Goal: Task Accomplishment & Management: Manage account settings

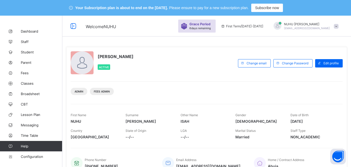
drag, startPoint x: 139, startPoint y: 65, endPoint x: 185, endPoint y: 95, distance: 55.6
click at [119, 85] on div "NUHU ISAH AHMED Active Change email Change Password Edit profile Admin Fees Adm…" at bounding box center [206, 111] width 281 height 129
click at [214, 65] on div "NUHU ISAH AHMED Active" at bounding box center [153, 63] width 165 height 24
click at [26, 73] on span "Fees" at bounding box center [42, 73] width 42 height 4
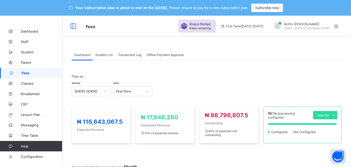
click at [107, 55] on span "Student List" at bounding box center [103, 55] width 17 height 4
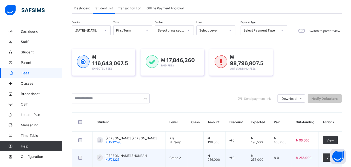
scroll to position [52, 0]
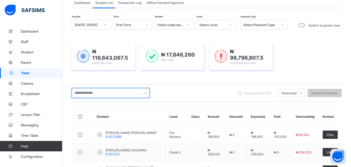
click at [99, 95] on input "text" at bounding box center [111, 93] width 78 height 10
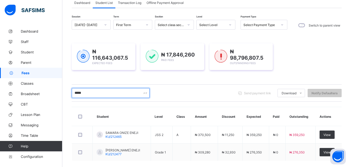
scroll to position [77, 0]
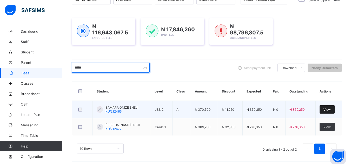
type input "*****"
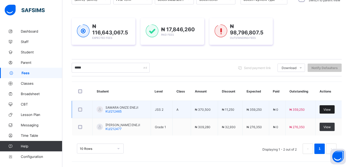
click at [331, 108] on span "View" at bounding box center [327, 109] width 7 height 4
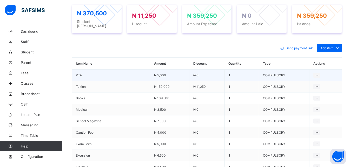
scroll to position [208, 0]
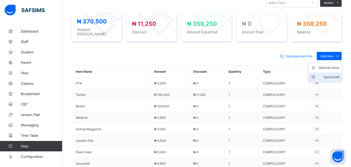
click at [329, 74] on div "Special bill" at bounding box center [329, 76] width 21 height 5
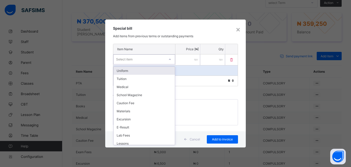
click at [150, 58] on div "Select item" at bounding box center [139, 59] width 51 height 7
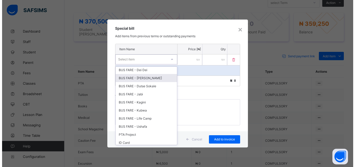
scroll to position [160, 0]
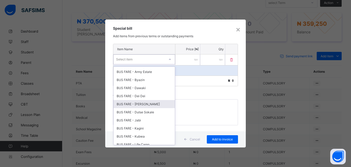
click at [144, 103] on div "BUS FARE - Dutse Bmuko" at bounding box center [144, 104] width 61 height 8
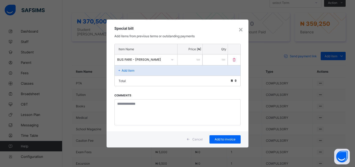
click at [183, 63] on input "number" at bounding box center [190, 59] width 25 height 11
type input "*****"
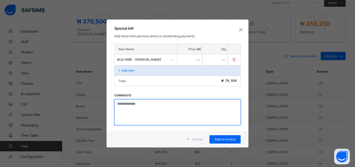
click at [142, 112] on textarea at bounding box center [177, 112] width 126 height 26
type textarea "**********"
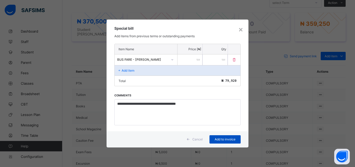
click at [224, 138] on span "Add to invoice" at bounding box center [225, 139] width 23 height 4
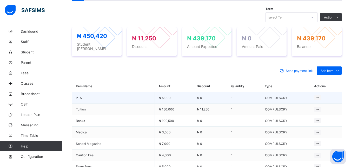
scroll to position [182, 0]
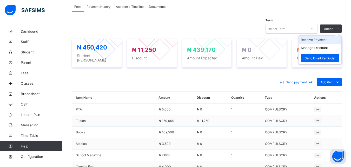
click at [322, 39] on li "Receive Payment" at bounding box center [320, 40] width 43 height 8
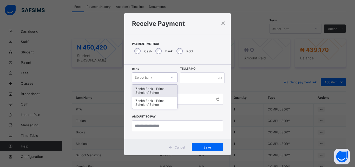
click at [153, 77] on div "Select bank" at bounding box center [149, 77] width 35 height 7
drag, startPoint x: 144, startPoint y: 91, endPoint x: 150, endPoint y: 87, distance: 6.7
click at [144, 91] on div "Zenith Bank - Prime Scholars’ School" at bounding box center [154, 91] width 45 height 12
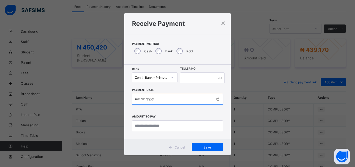
click at [138, 100] on input "date" at bounding box center [177, 99] width 91 height 11
type input "**********"
click at [204, 68] on div "**********" at bounding box center [177, 101] width 107 height 74
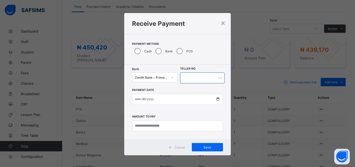
click at [197, 81] on input "text" at bounding box center [202, 77] width 44 height 11
type input "*****"
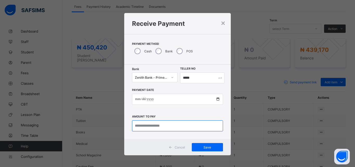
click at [152, 126] on input "currency" at bounding box center [177, 125] width 91 height 11
type input "*********"
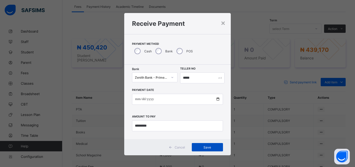
click at [197, 145] on div "Save" at bounding box center [207, 147] width 31 height 8
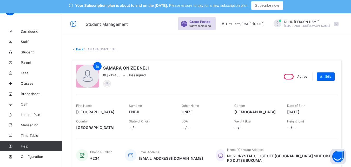
scroll to position [0, 0]
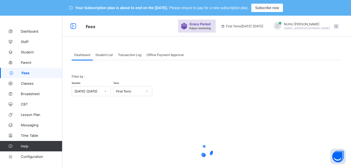
scroll to position [41, 0]
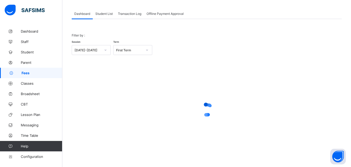
click at [104, 16] on div "Student List" at bounding box center [104, 13] width 23 height 10
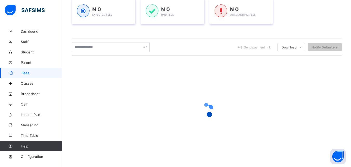
scroll to position [97, 0]
click at [96, 49] on input "text" at bounding box center [111, 47] width 78 height 10
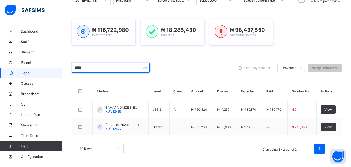
scroll to position [76, 0]
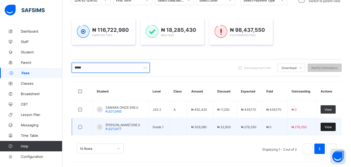
type input "*****"
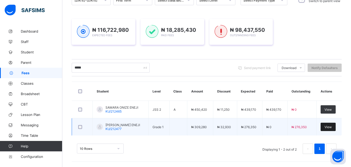
click at [332, 128] on span "View" at bounding box center [328, 127] width 7 height 4
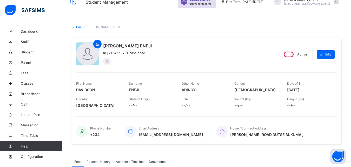
scroll to position [154, 0]
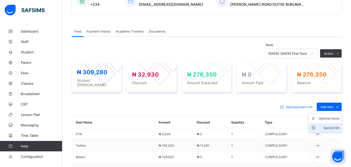
click at [333, 125] on div "Special bill" at bounding box center [329, 127] width 21 height 5
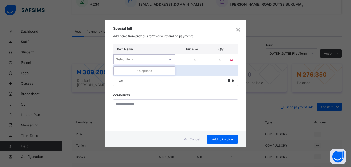
click at [143, 60] on div "Select item" at bounding box center [139, 59] width 51 height 7
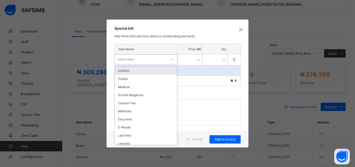
click at [152, 72] on div "Uniform" at bounding box center [146, 71] width 62 height 8
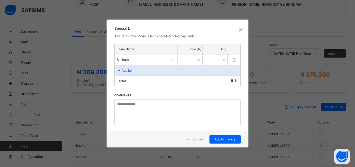
click at [192, 59] on input "number" at bounding box center [190, 59] width 25 height 11
type input "*****"
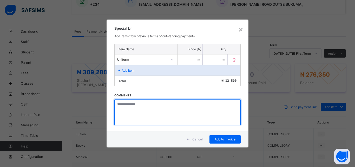
click at [138, 111] on textarea at bounding box center [177, 112] width 126 height 26
type textarea "*******"
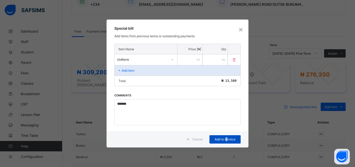
click at [226, 139] on span "Add to invoice" at bounding box center [225, 139] width 23 height 4
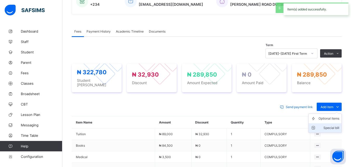
click at [332, 127] on div "Special bill" at bounding box center [329, 127] width 21 height 5
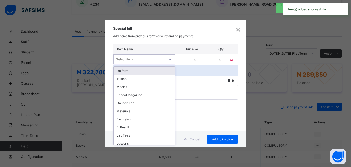
click at [133, 56] on div "Select item" at bounding box center [139, 59] width 51 height 7
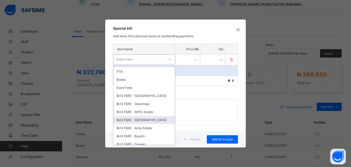
scroll to position [130, 0]
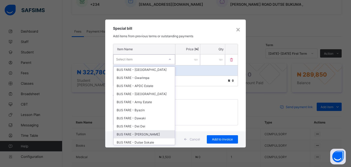
click at [145, 133] on div "BUS FARE - Dutse Bmuko" at bounding box center [144, 134] width 61 height 8
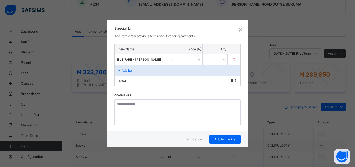
click at [186, 56] on input "number" at bounding box center [190, 59] width 25 height 11
type input "******"
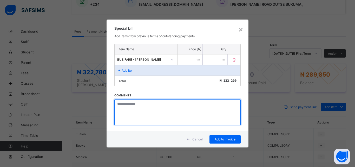
click at [128, 106] on textarea at bounding box center [177, 112] width 126 height 26
type textarea "*"
type textarea "**********"
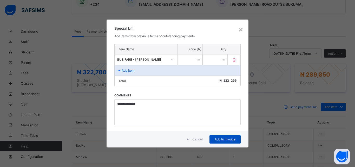
click at [217, 138] on span "Add to invoice" at bounding box center [225, 139] width 23 height 4
click at [242, 31] on div "×" at bounding box center [240, 29] width 5 height 9
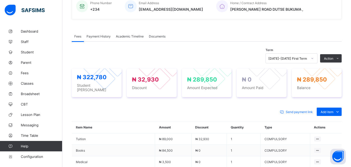
scroll to position [128, 0]
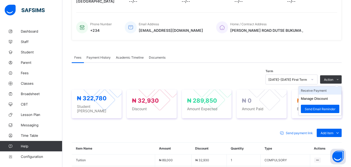
click at [322, 93] on li "Receive Payment" at bounding box center [320, 90] width 43 height 8
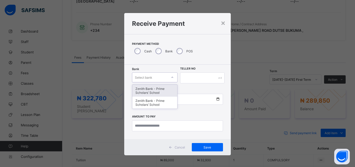
click at [137, 79] on div "Select bank" at bounding box center [143, 77] width 17 height 10
click at [141, 88] on div "Zenith Bank - Prime Scholars’ School" at bounding box center [154, 91] width 45 height 12
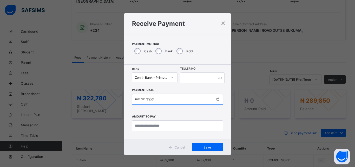
click at [136, 99] on input "date" at bounding box center [177, 99] width 91 height 11
type input "**********"
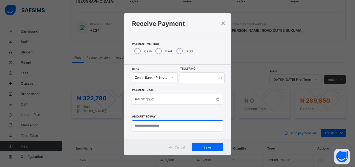
click at [143, 128] on input "currency" at bounding box center [177, 125] width 91 height 11
type input "*********"
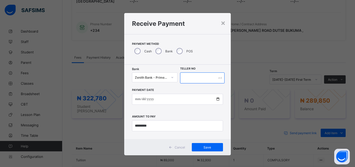
click at [184, 76] on input "text" at bounding box center [202, 77] width 44 height 11
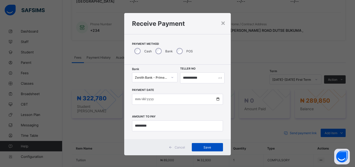
click at [198, 144] on div "Save" at bounding box center [207, 147] width 31 height 8
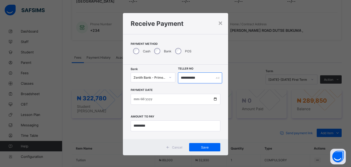
click at [204, 79] on input "**********" at bounding box center [200, 77] width 44 height 11
type input "**********"
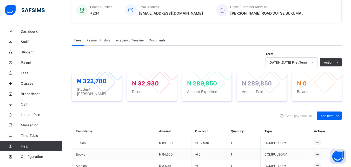
scroll to position [154, 0]
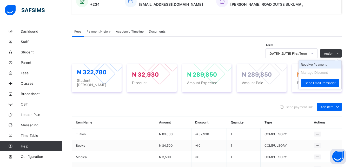
click at [323, 64] on li "Receive Payment" at bounding box center [320, 64] width 43 height 8
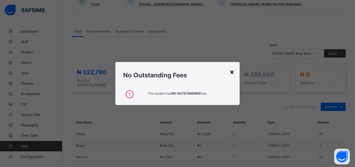
click at [231, 69] on div "×" at bounding box center [232, 71] width 5 height 9
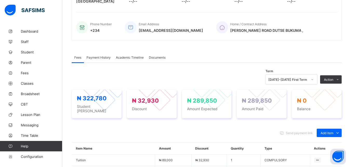
scroll to position [76, 0]
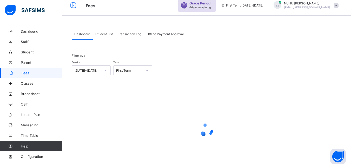
scroll to position [15, 0]
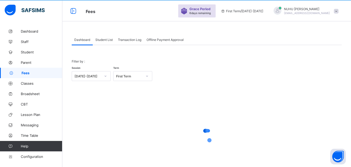
click at [108, 42] on div "Student List" at bounding box center [104, 39] width 23 height 10
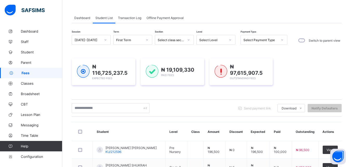
scroll to position [93, 0]
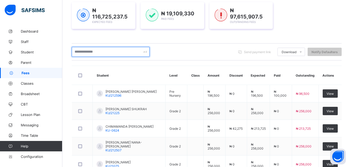
click at [94, 53] on input "text" at bounding box center [111, 52] width 78 height 10
type input "**"
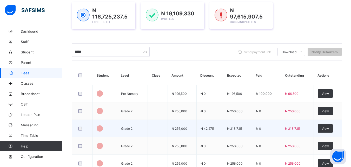
click at [106, 128] on span at bounding box center [106, 128] width 0 height 0
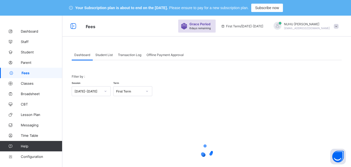
scroll to position [41, 0]
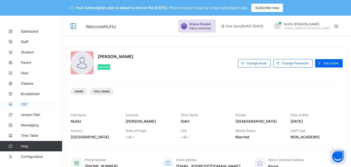
drag, startPoint x: 28, startPoint y: 72, endPoint x: 49, endPoint y: 101, distance: 35.9
click at [28, 73] on span "Fees" at bounding box center [42, 73] width 42 height 4
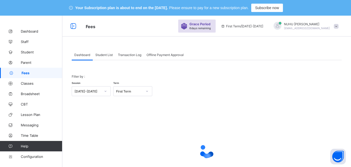
click at [104, 53] on span "Student List" at bounding box center [103, 55] width 17 height 4
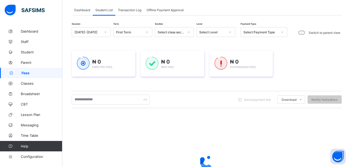
scroll to position [52, 0]
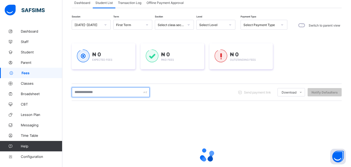
click at [99, 93] on input "text" at bounding box center [111, 92] width 78 height 10
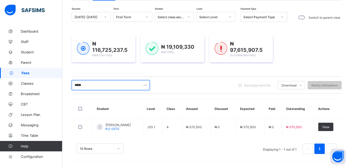
scroll to position [60, 0]
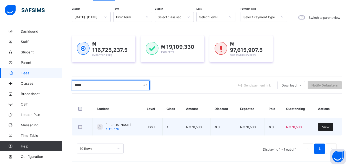
type input "*****"
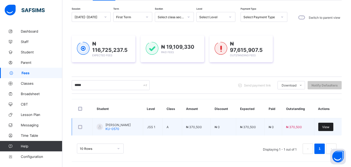
click at [330, 127] on span "View" at bounding box center [325, 127] width 7 height 4
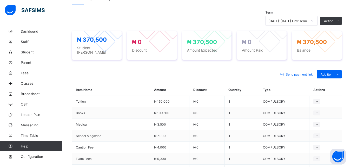
scroll to position [164, 0]
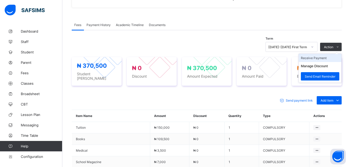
click at [317, 59] on li "Receive Payment" at bounding box center [320, 58] width 43 height 8
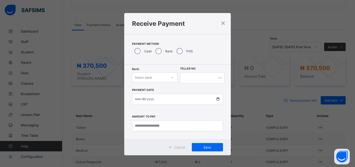
click at [137, 76] on div "Select bank" at bounding box center [143, 77] width 17 height 10
click at [152, 89] on div "Zenith Bank - Prime Scholars’ School" at bounding box center [154, 91] width 45 height 12
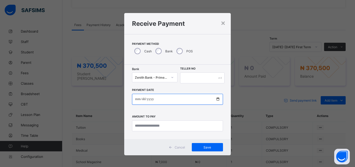
click at [135, 99] on input "date" at bounding box center [177, 99] width 91 height 11
type input "**********"
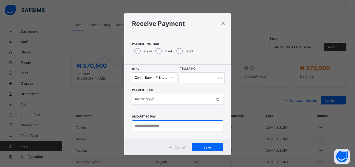
click at [152, 126] on input "currency" at bounding box center [177, 125] width 91 height 11
type input "*********"
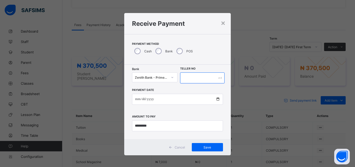
click at [191, 80] on input "text" at bounding box center [202, 77] width 44 height 11
type input "*****"
click at [203, 146] on span "Save" at bounding box center [207, 147] width 23 height 4
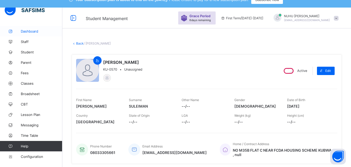
scroll to position [8, 0]
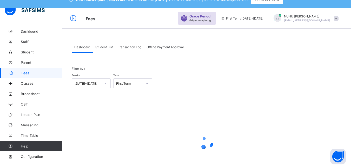
scroll to position [41, 0]
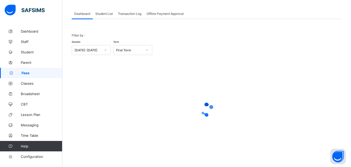
click at [105, 12] on span "Student List" at bounding box center [103, 14] width 17 height 4
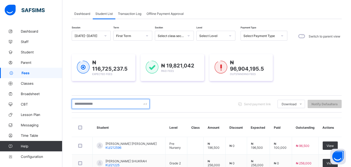
click at [105, 107] on input "text" at bounding box center [111, 104] width 78 height 10
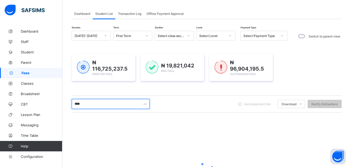
type input "*****"
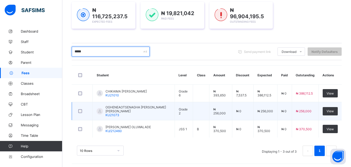
scroll to position [95, 0]
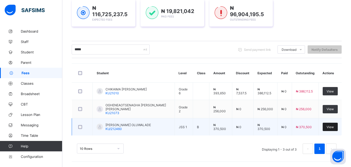
click at [331, 126] on div "View" at bounding box center [330, 126] width 15 height 8
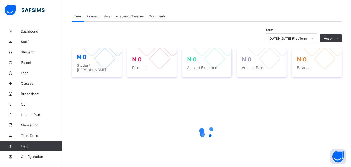
scroll to position [199, 0]
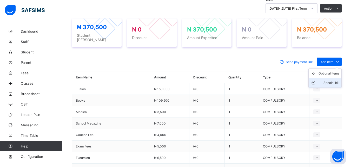
click at [332, 80] on div "Special bill" at bounding box center [329, 82] width 21 height 5
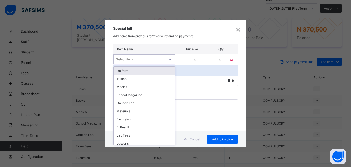
click at [141, 58] on div "Select item" at bounding box center [139, 59] width 51 height 7
click at [137, 73] on div "Uniform" at bounding box center [144, 71] width 61 height 8
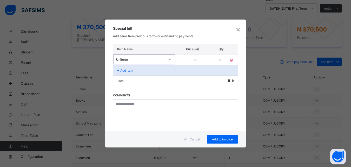
click at [190, 59] on input "number" at bounding box center [188, 59] width 25 height 11
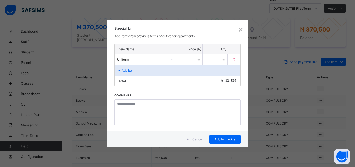
type input "*****"
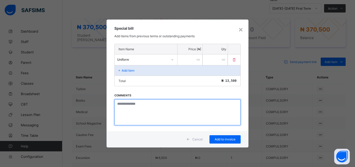
click at [134, 116] on textarea at bounding box center [177, 112] width 126 height 26
type textarea "*******"
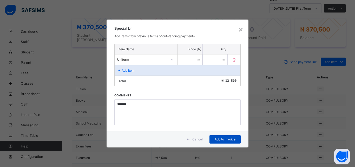
click at [219, 139] on span "Add to invoice" at bounding box center [225, 139] width 23 height 4
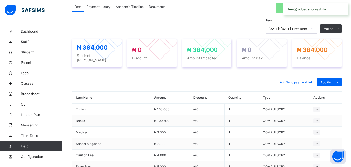
scroll to position [147, 0]
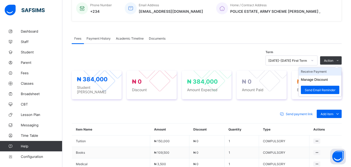
click at [324, 72] on li "Receive Payment" at bounding box center [320, 71] width 43 height 8
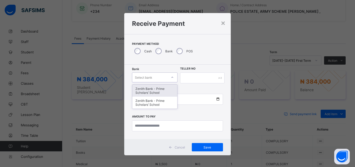
click at [141, 77] on div "Select bank" at bounding box center [143, 77] width 17 height 10
click at [147, 89] on div "Zenith Bank - Prime Scholars’ School" at bounding box center [154, 91] width 45 height 12
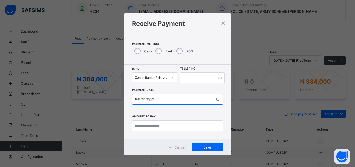
click at [134, 99] on input "date" at bounding box center [177, 99] width 91 height 11
type input "**********"
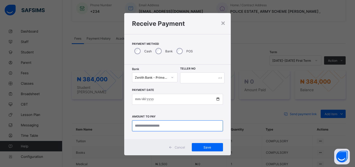
click at [154, 125] on input "currency" at bounding box center [177, 125] width 91 height 11
type input "********"
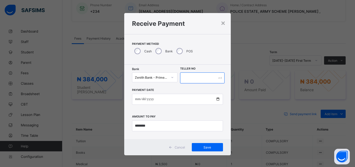
click at [190, 77] on input "text" at bounding box center [202, 77] width 44 height 11
type input "*****"
click at [210, 145] on span "Save" at bounding box center [207, 147] width 23 height 4
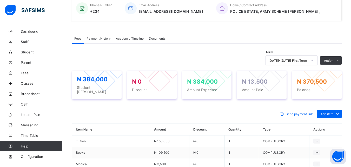
scroll to position [95, 0]
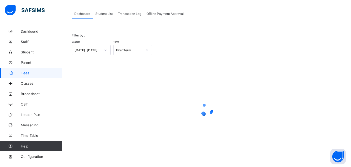
scroll to position [41, 0]
click at [104, 14] on span "Student List" at bounding box center [103, 14] width 17 height 4
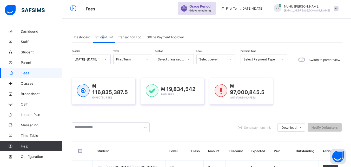
scroll to position [17, 0]
click at [107, 39] on div "Student List" at bounding box center [104, 37] width 23 height 10
click at [108, 38] on span "Student List" at bounding box center [103, 37] width 17 height 4
click at [98, 130] on input "text" at bounding box center [111, 127] width 78 height 10
click at [92, 75] on div "₦ 116,835,387.5 Expected Fees ₦ 19,834,542 Paid Fees ₦ 97,000,845.5 Outstanding…" at bounding box center [207, 91] width 270 height 42
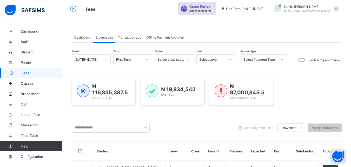
click at [102, 77] on div "₦ 116,835,387.5 Expected Fees ₦ 19,834,542 Paid Fees ₦ 97,000,845.5 Outstanding…" at bounding box center [207, 91] width 270 height 42
click at [89, 75] on div "₦ 116,835,387.5 Expected Fees ₦ 19,834,542 Paid Fees ₦ 97,000,845.5 Outstanding…" at bounding box center [207, 91] width 270 height 42
click at [85, 36] on span "Dashboard" at bounding box center [82, 37] width 16 height 4
click at [87, 38] on span "Dashboard" at bounding box center [82, 37] width 16 height 4
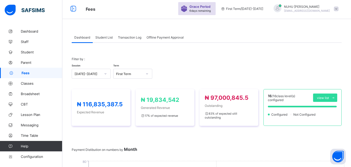
click at [106, 38] on span "Student List" at bounding box center [103, 37] width 17 height 4
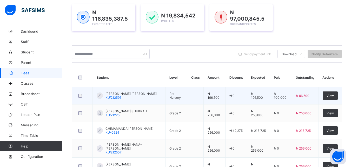
scroll to position [69, 0]
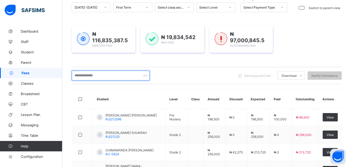
click at [97, 78] on input "text" at bounding box center [111, 75] width 78 height 10
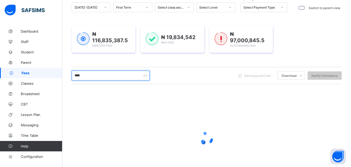
type input "*****"
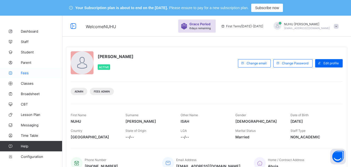
drag, startPoint x: 28, startPoint y: 74, endPoint x: 29, endPoint y: 68, distance: 6.3
click at [28, 73] on span "Fees" at bounding box center [42, 73] width 42 height 4
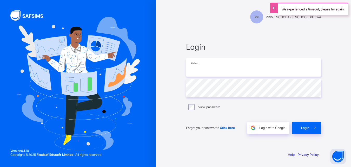
type input "**********"
